Goal: Book appointment/travel/reservation

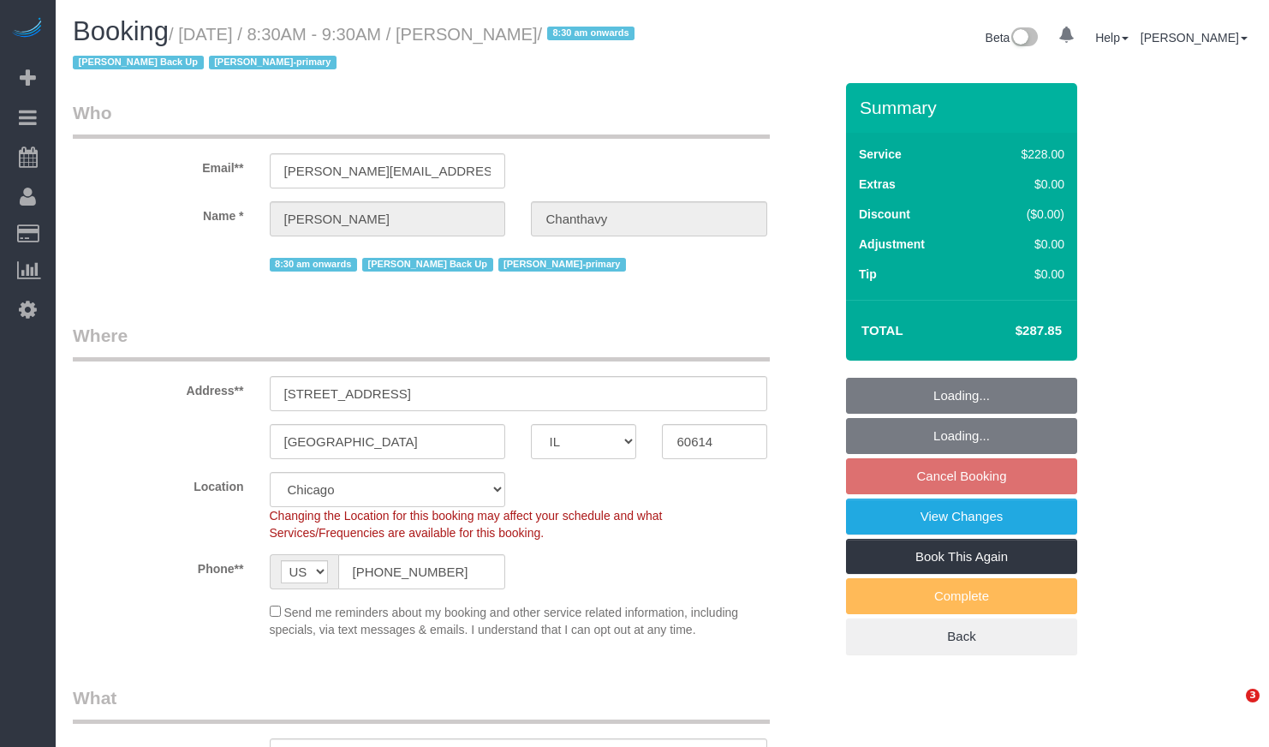
select select "IL"
select select "512"
select select "number:1"
select select "number:58"
select select "number:139"
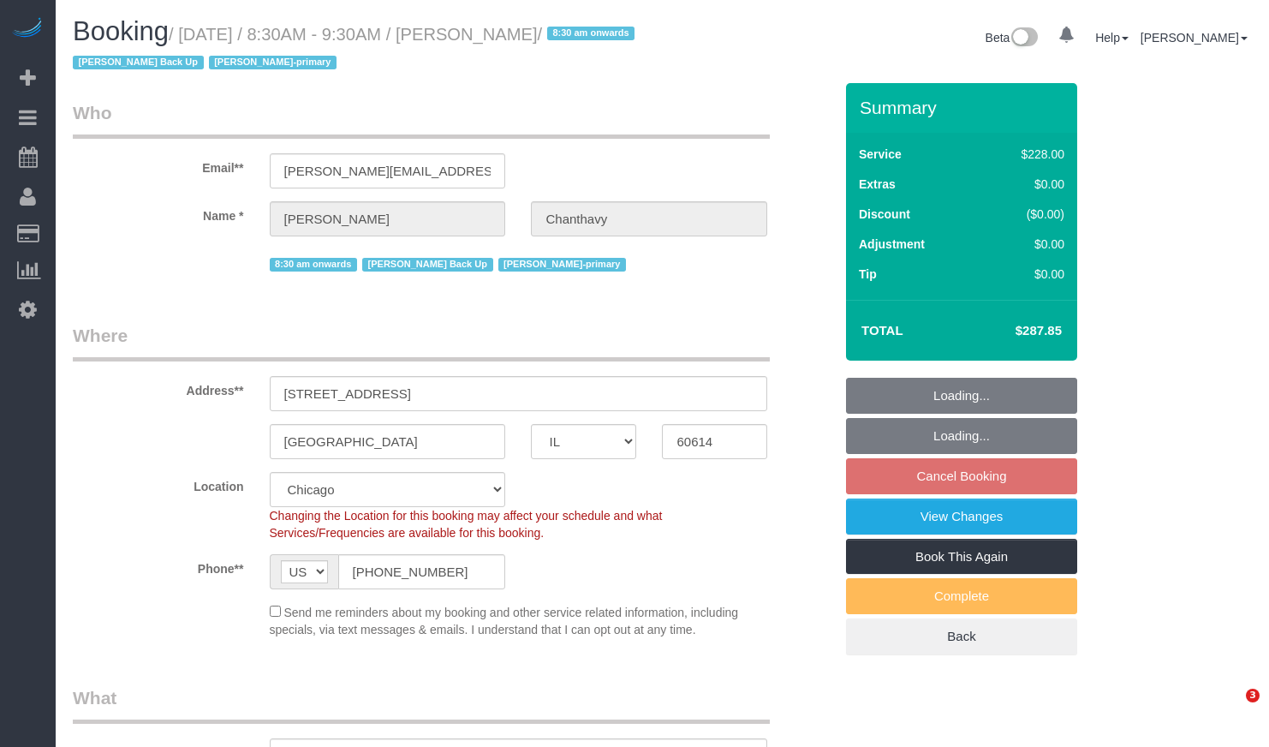
select select "number:104"
select select "3"
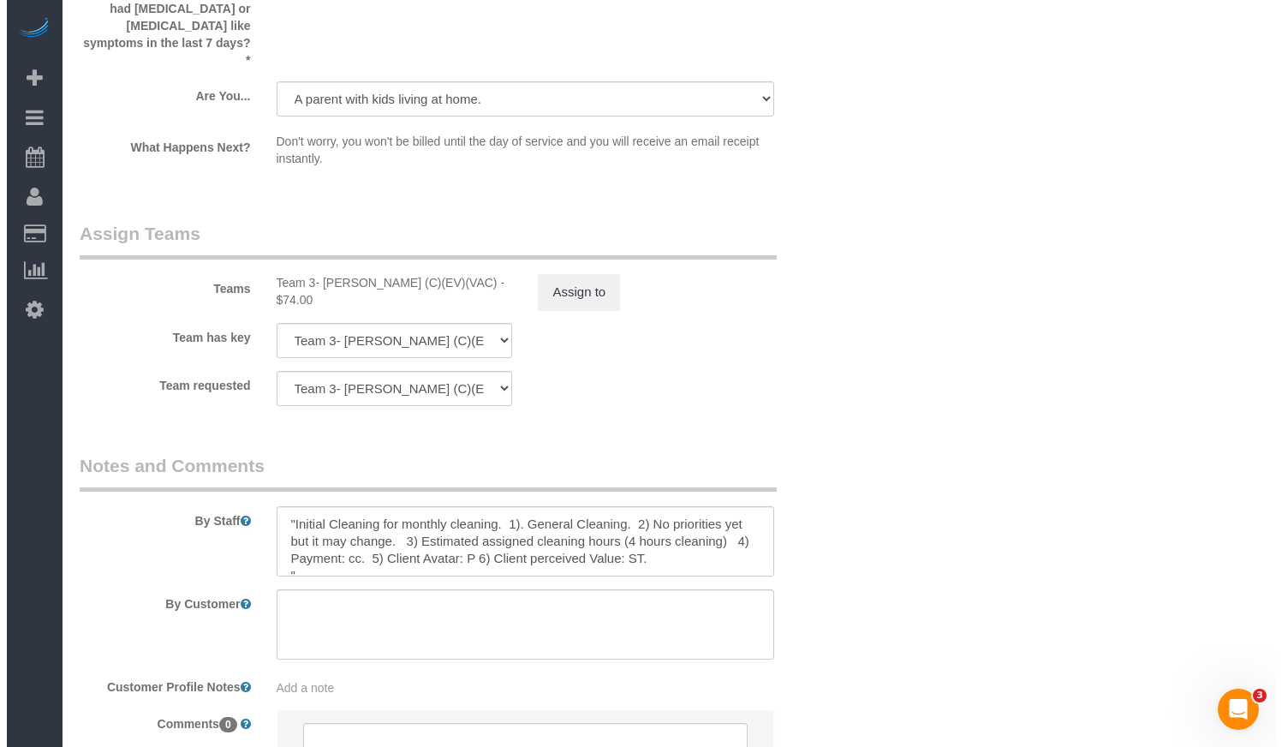
scroll to position [3083, 0]
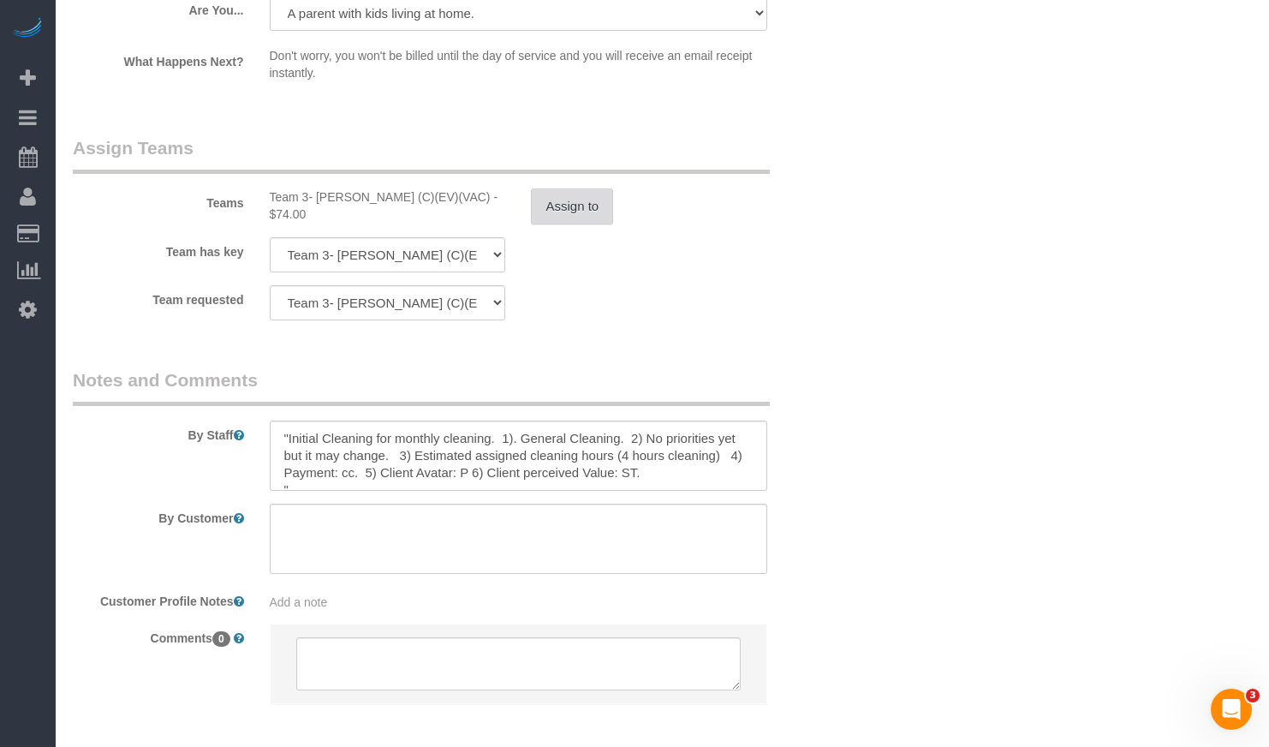
click at [568, 194] on button "Assign to" at bounding box center [572, 206] width 82 height 36
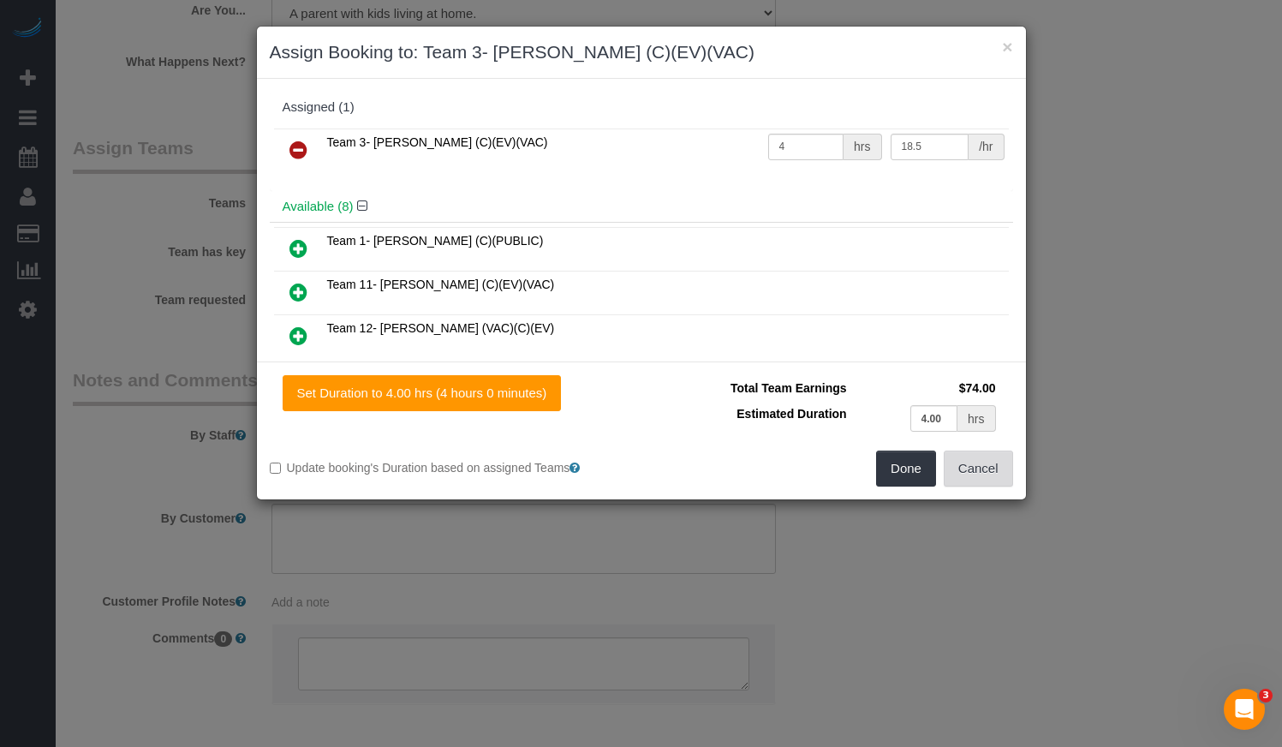
click at [986, 472] on button "Cancel" at bounding box center [978, 469] width 69 height 36
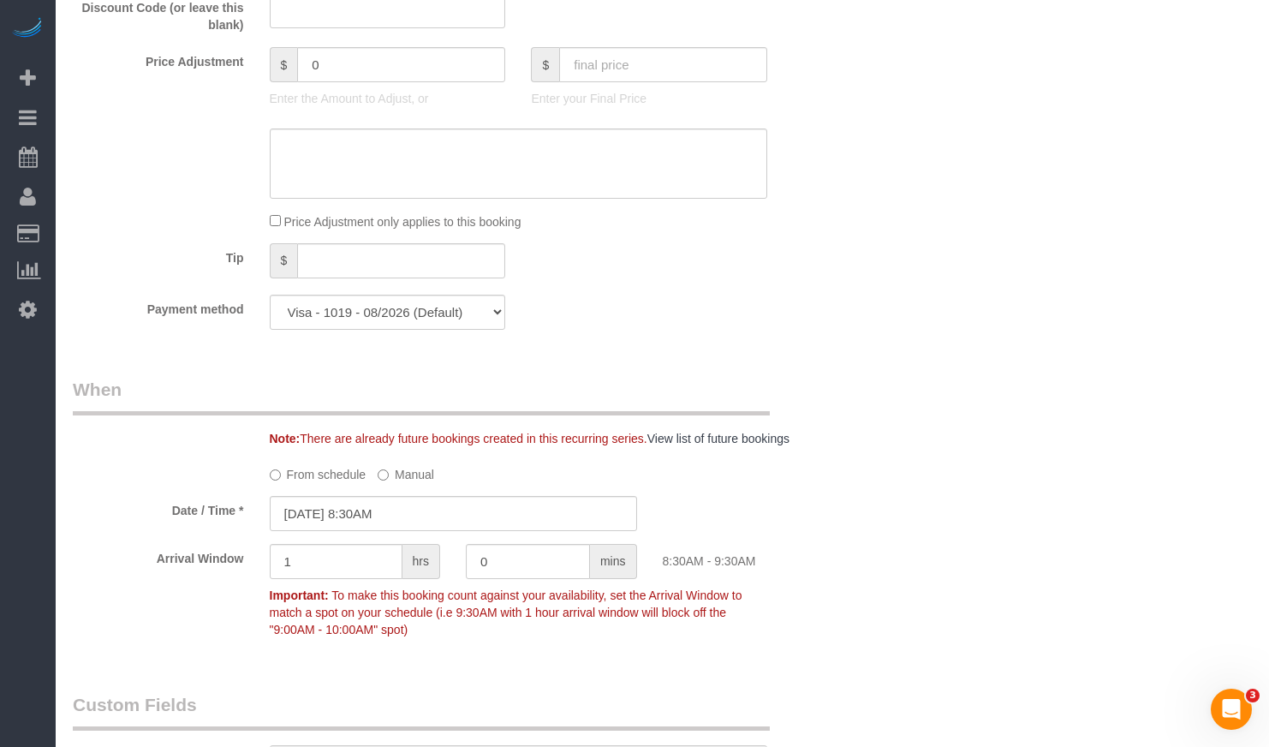
scroll to position [1713, 0]
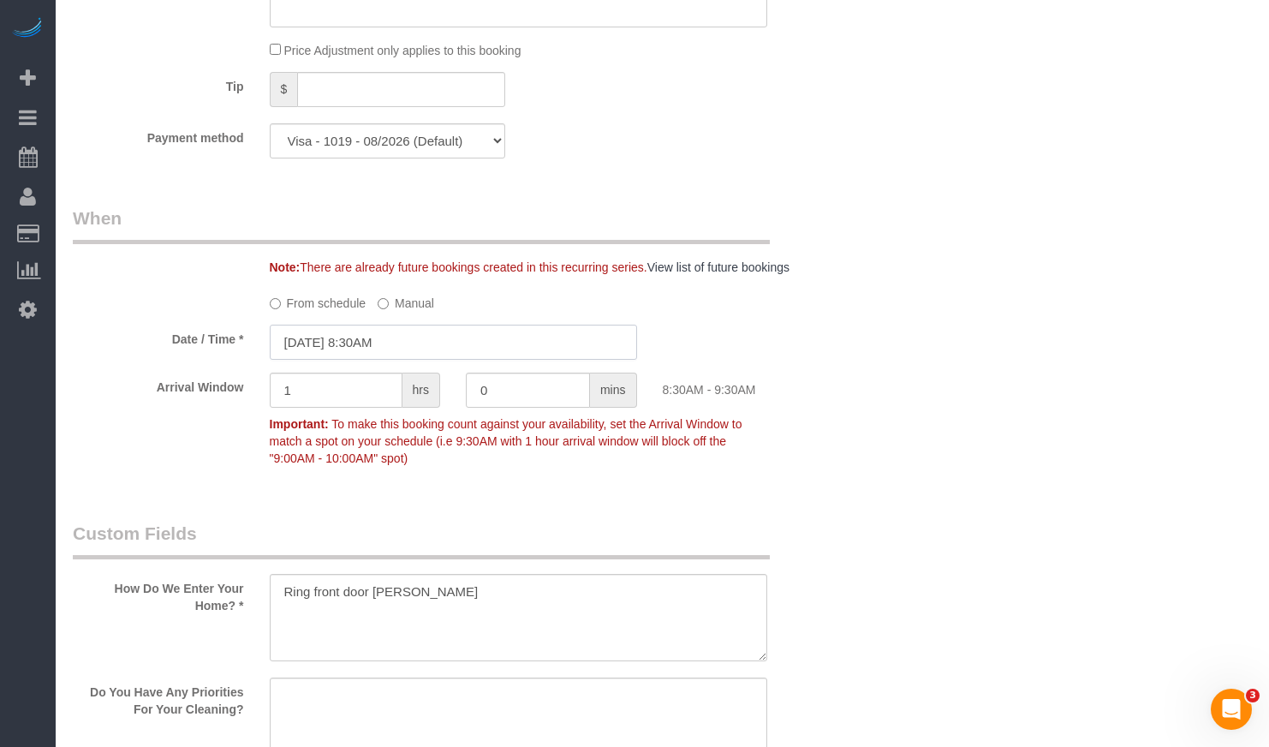
click at [366, 337] on input "[DATE] 8:30AM" at bounding box center [453, 342] width 367 height 35
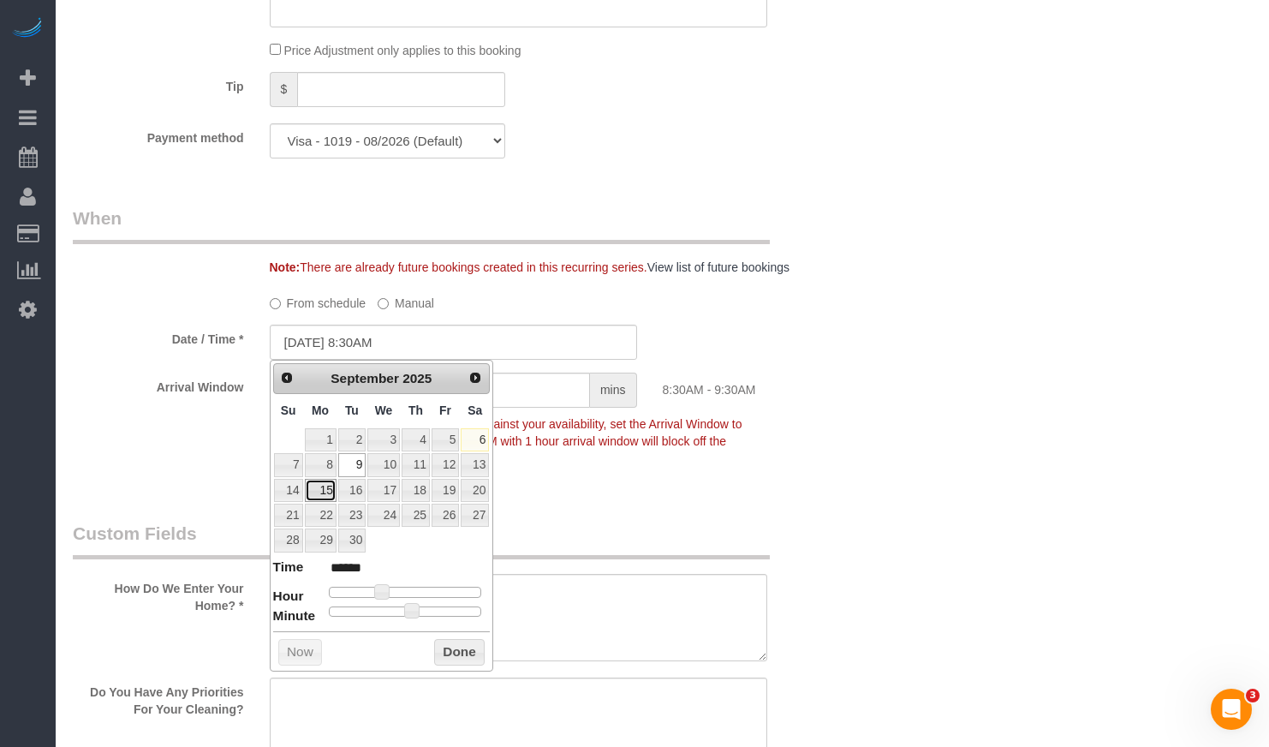
click at [324, 492] on link "15" at bounding box center [321, 490] width 32 height 23
type input "[DATE] 8:30AM"
click at [463, 659] on button "Done" at bounding box center [459, 652] width 51 height 27
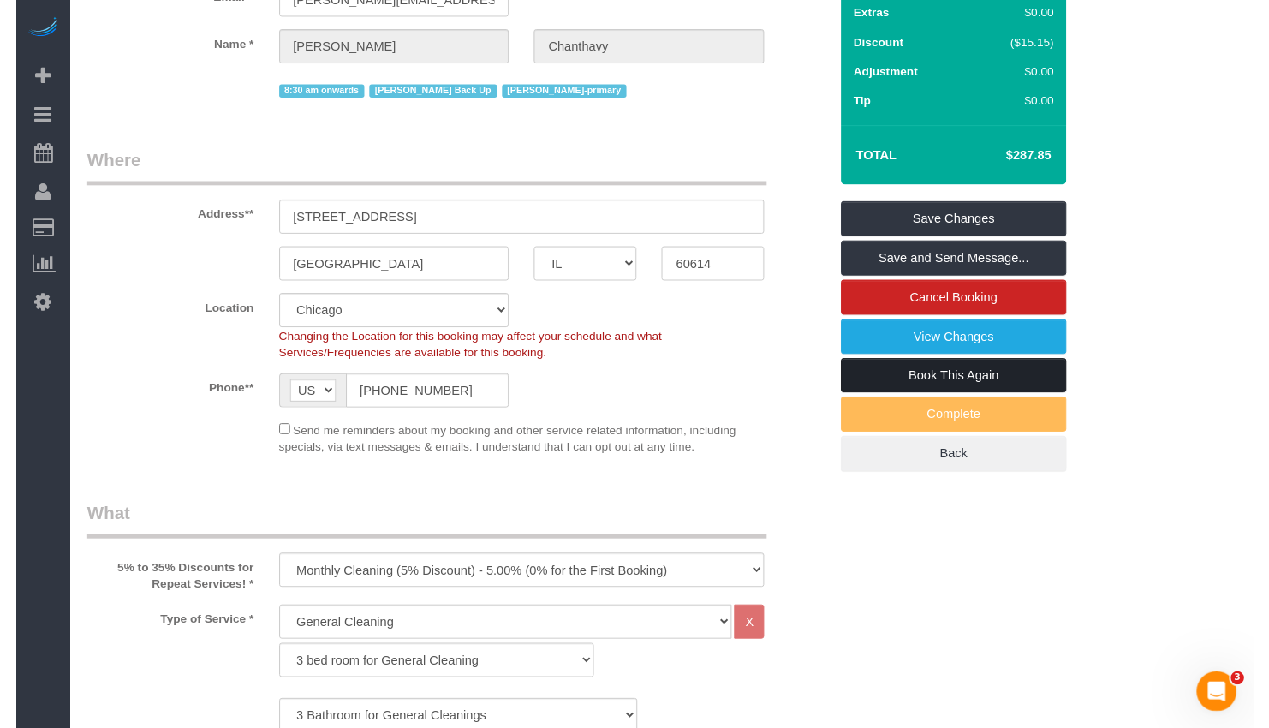
scroll to position [0, 0]
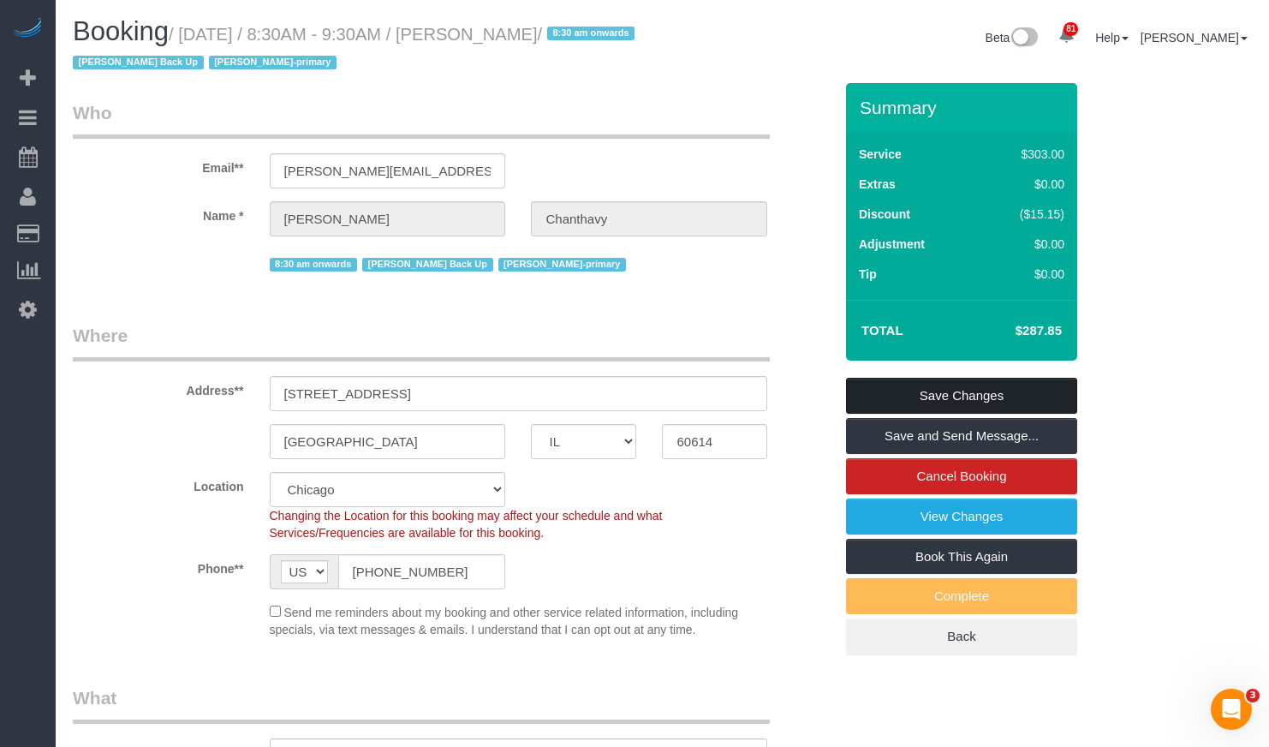
click at [959, 390] on link "Save Changes" at bounding box center [961, 396] width 231 height 36
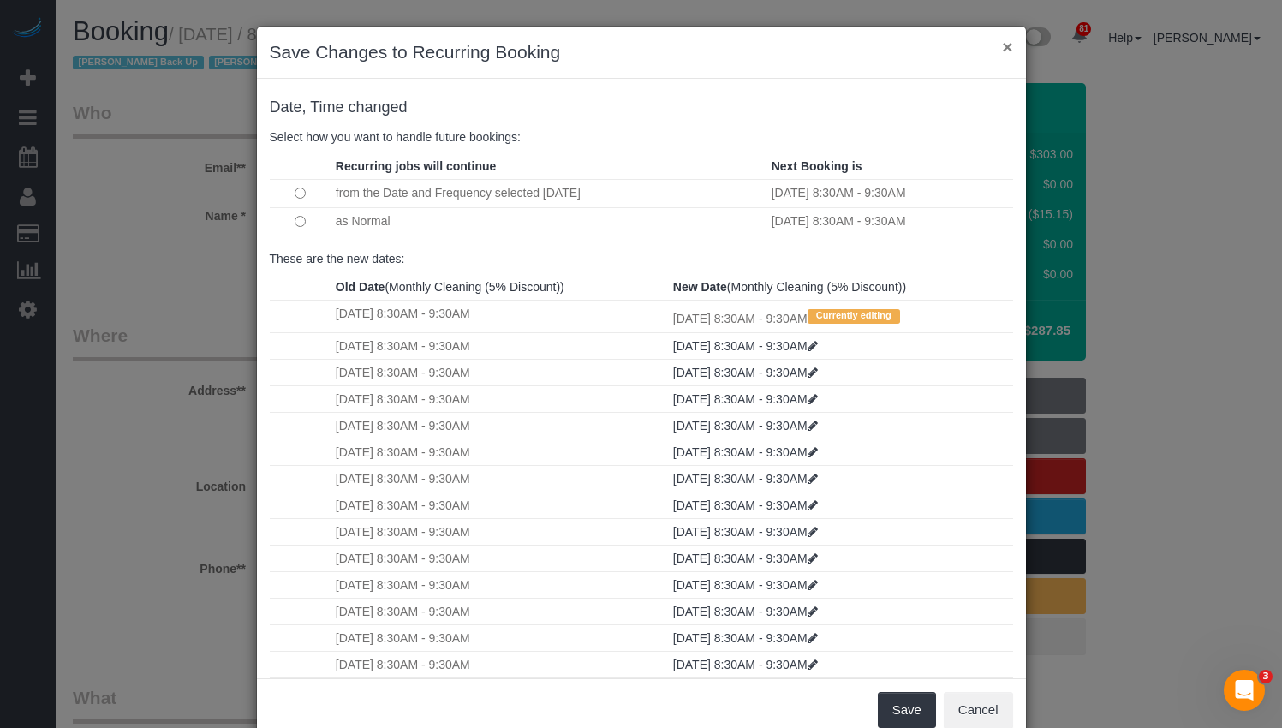
click at [1002, 39] on button "×" at bounding box center [1007, 47] width 10 height 18
